Goal: Task Accomplishment & Management: Use online tool/utility

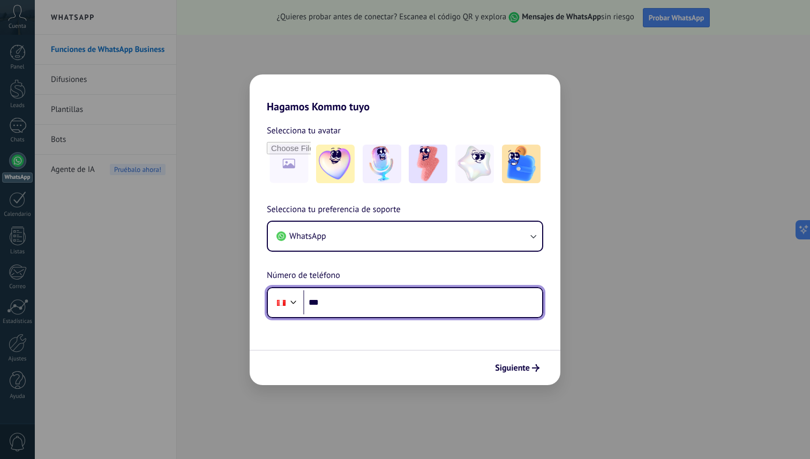
click at [386, 302] on input "***" at bounding box center [422, 302] width 239 height 25
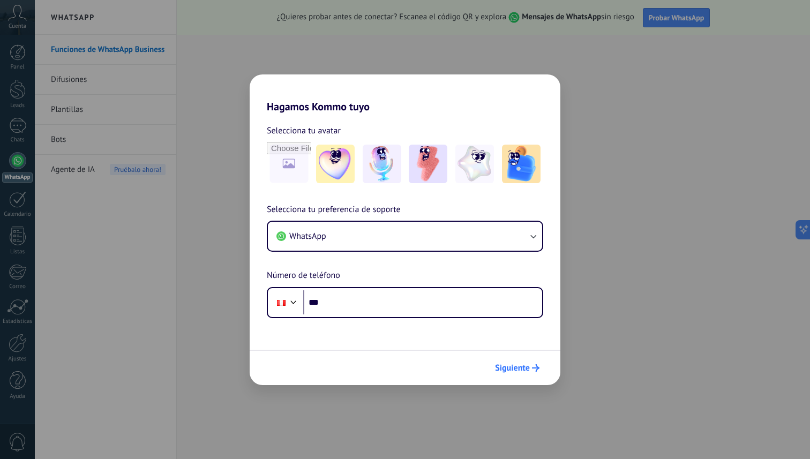
click at [525, 368] on span "Siguiente" at bounding box center [512, 368] width 35 height 8
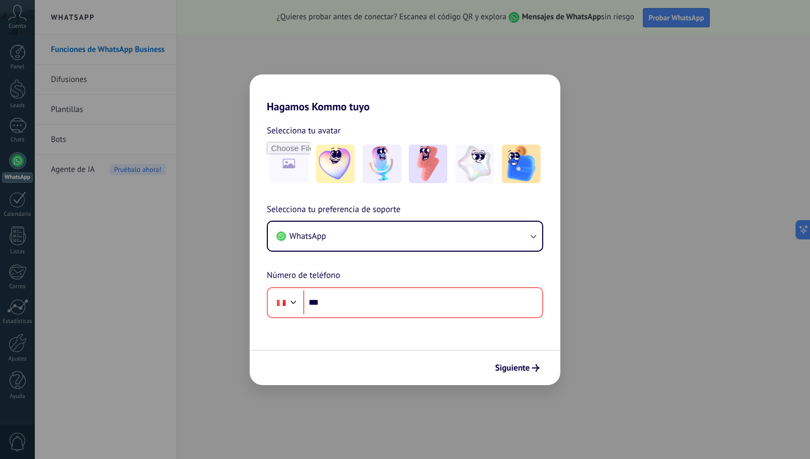
click at [593, 141] on div "Hagamos Kommo tuyo Selecciona tu avatar Selecciona tu preferencia de soporte Wh…" at bounding box center [405, 229] width 810 height 459
click at [372, 63] on div "Hagamos Kommo tuyo Selecciona tu avatar Selecciona tu preferencia de soporte Wh…" at bounding box center [405, 229] width 810 height 459
click at [371, 66] on div "Hagamos Kommo tuyo Selecciona tu avatar Selecciona tu preferencia de soporte Wh…" at bounding box center [405, 229] width 810 height 459
click at [528, 92] on h2 "Hagamos Kommo tuyo" at bounding box center [405, 93] width 311 height 39
click at [464, 229] on button "WhatsApp" at bounding box center [405, 236] width 274 height 29
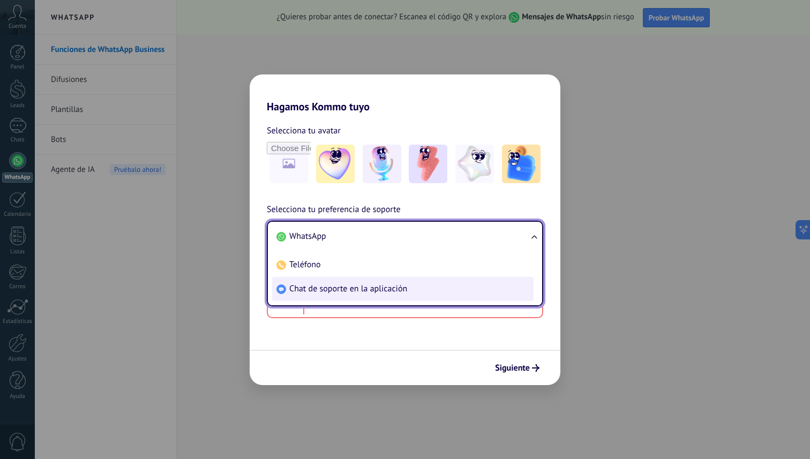
click at [432, 288] on li "Chat de soporte en la aplicación" at bounding box center [402, 289] width 261 height 24
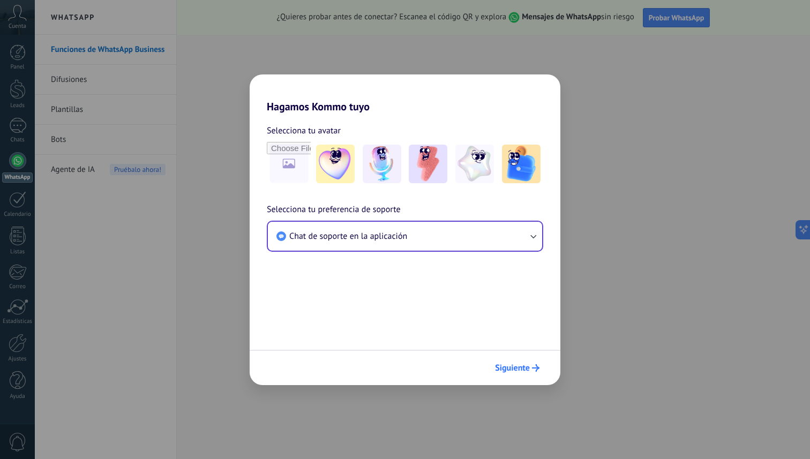
click at [529, 367] on span "Siguiente" at bounding box center [512, 368] width 35 height 8
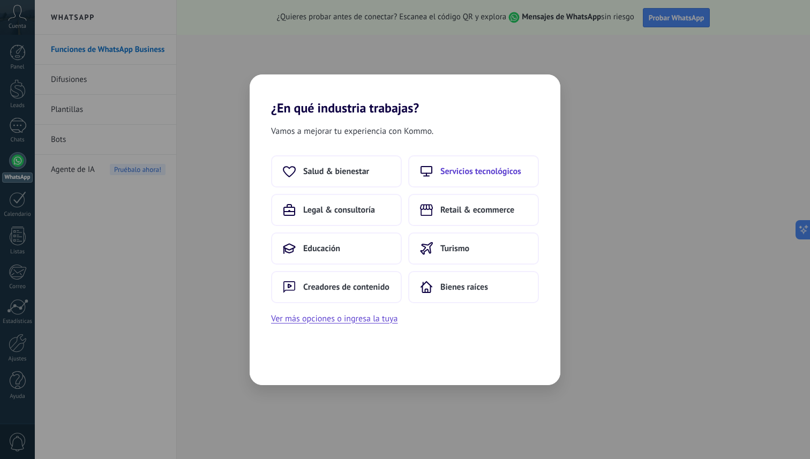
click at [486, 158] on button "Servicios tecnológicos" at bounding box center [473, 171] width 131 height 32
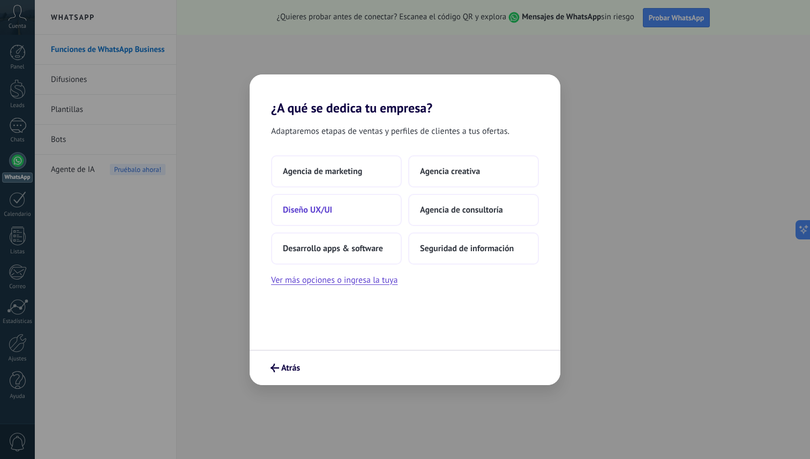
click at [383, 207] on button "Diseño UX/UI" at bounding box center [336, 210] width 131 height 32
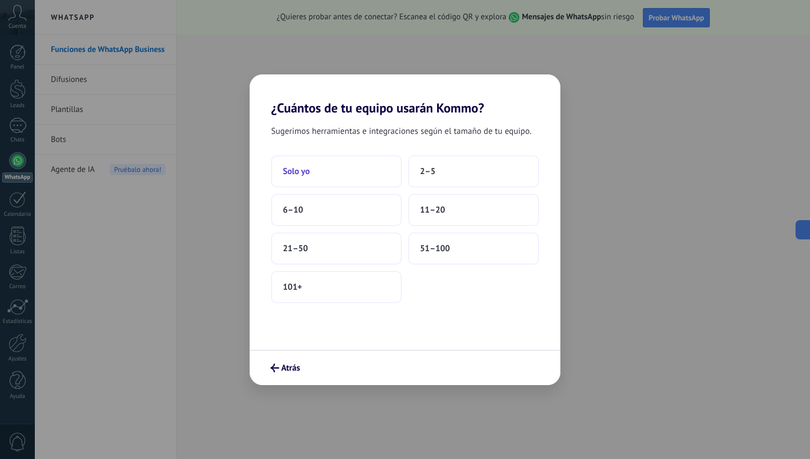
click at [376, 175] on button "Solo yo" at bounding box center [336, 171] width 131 height 32
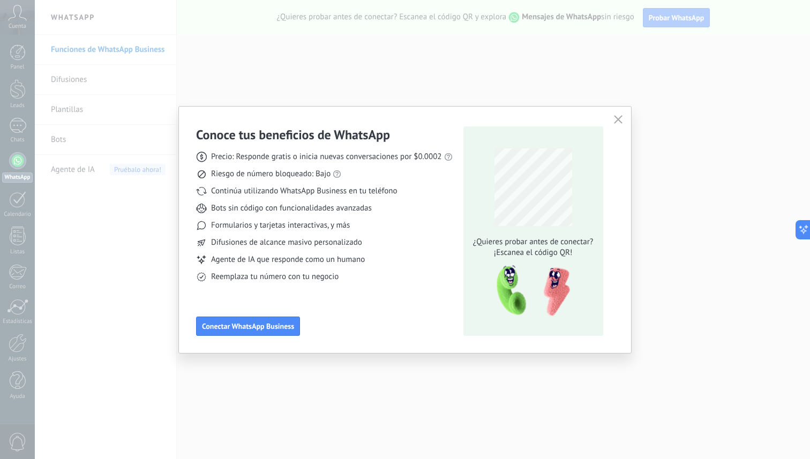
click at [269, 367] on div "Conoce tus beneficios de WhatsApp Precio: Responde gratis o inicia nuevas conve…" at bounding box center [405, 229] width 810 height 459
click at [623, 122] on button "button" at bounding box center [618, 120] width 14 height 15
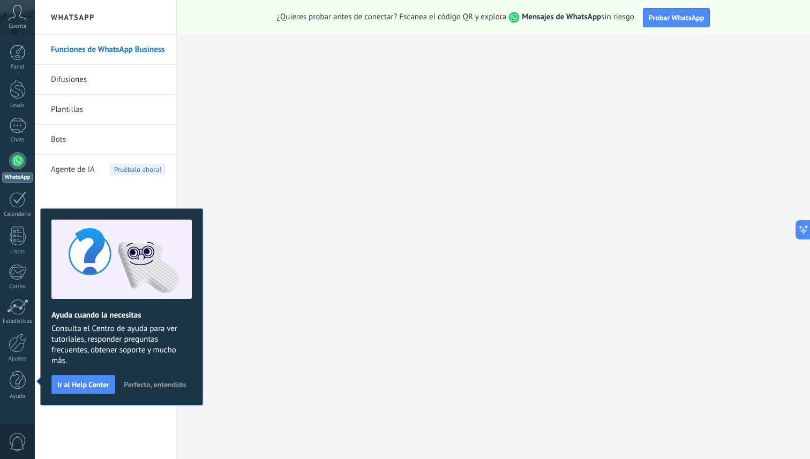
click at [159, 385] on span "Perfecto, entendido" at bounding box center [155, 385] width 62 height 8
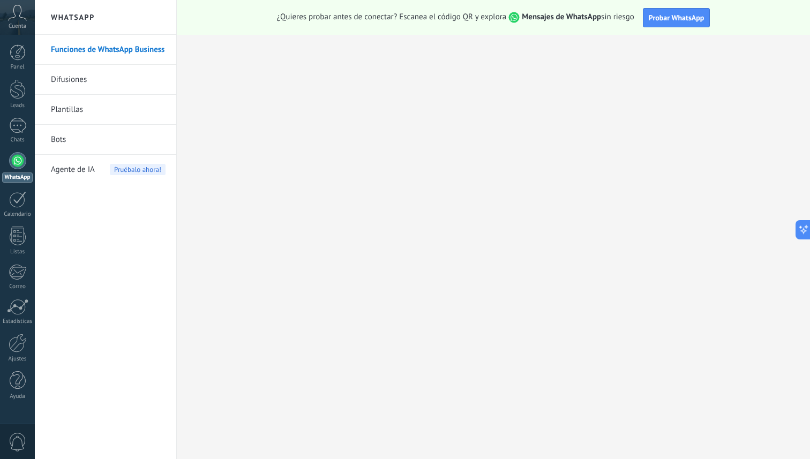
click at [95, 71] on link "Difusiones" at bounding box center [108, 80] width 115 height 30
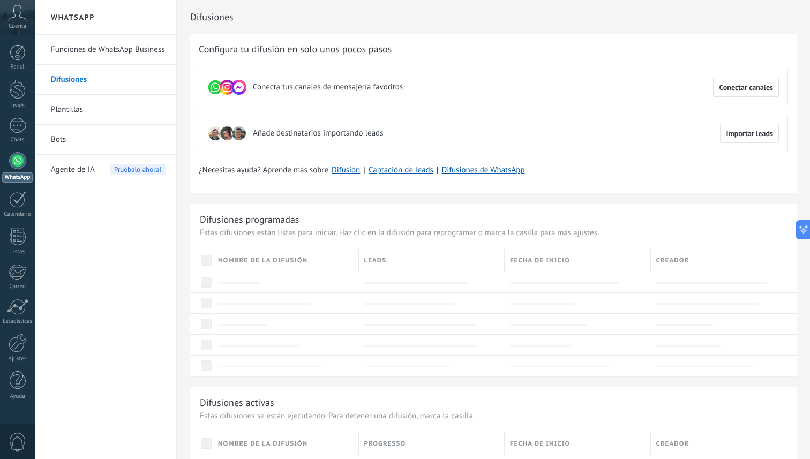
click at [87, 103] on link "Plantillas" at bounding box center [108, 110] width 115 height 30
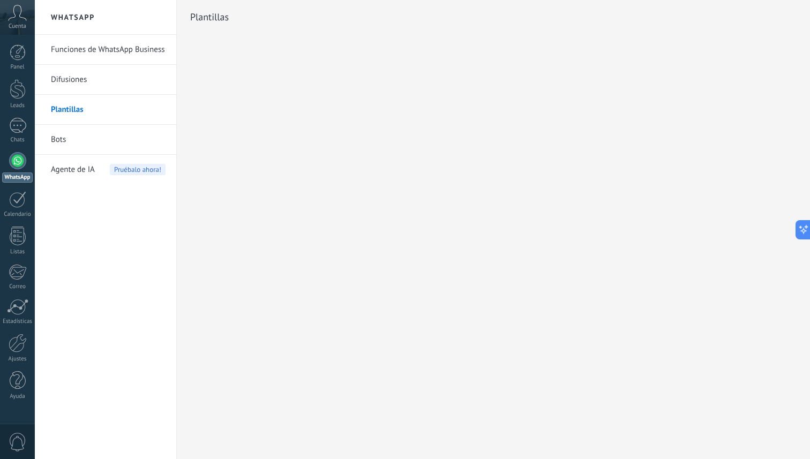
click at [76, 141] on link "Bots" at bounding box center [108, 140] width 115 height 30
click at [65, 137] on link "Bots" at bounding box center [108, 140] width 115 height 30
click at [64, 139] on link "Bots" at bounding box center [108, 140] width 115 height 30
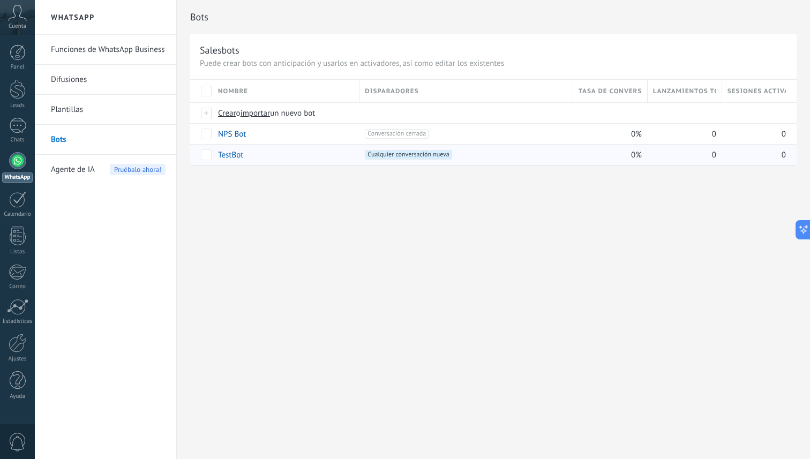
click at [241, 159] on link "TestBot" at bounding box center [230, 155] width 25 height 10
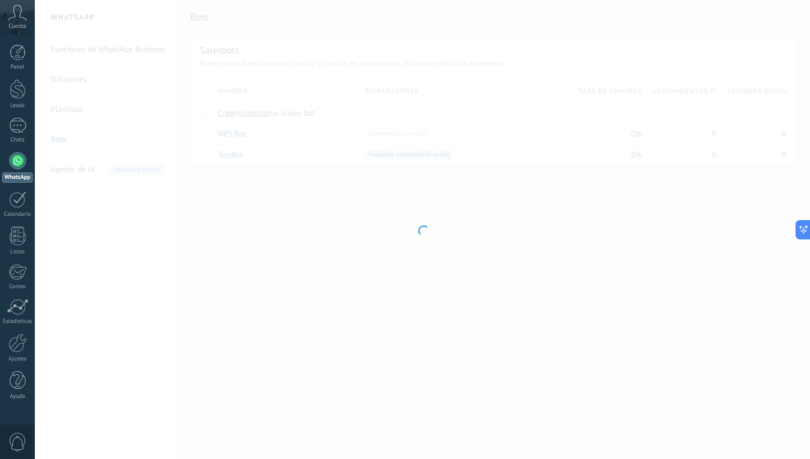
type input "*******"
